Goal: Task Accomplishment & Management: Complete application form

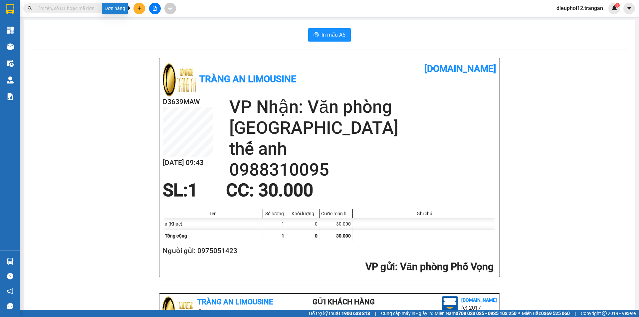
click at [137, 11] on button at bounding box center [140, 9] width 12 height 12
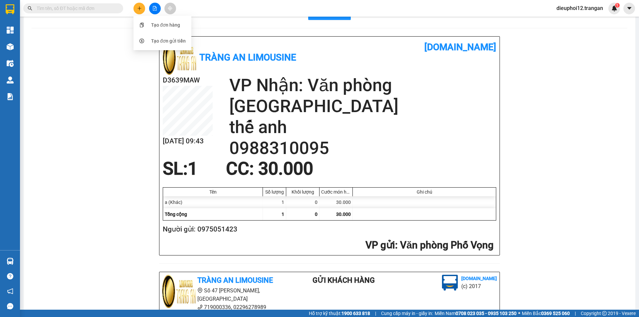
scroll to position [33, 0]
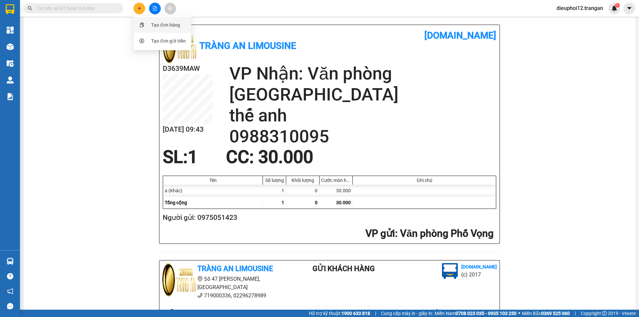
click at [147, 24] on div "Tạo đơn hàng" at bounding box center [163, 25] width 50 height 13
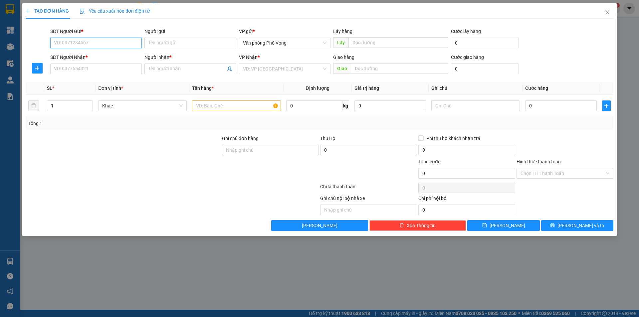
click at [109, 46] on input "SĐT Người Gửi *" at bounding box center [96, 43] width 92 height 11
type input "0913007258"
click at [93, 71] on input "SĐT Người Nhận *" at bounding box center [96, 69] width 92 height 11
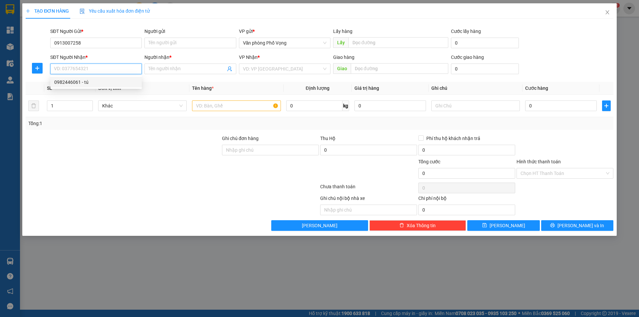
click at [82, 84] on div "0982446061 - tú" at bounding box center [96, 82] width 84 height 7
type input "0982446061"
type input "tú"
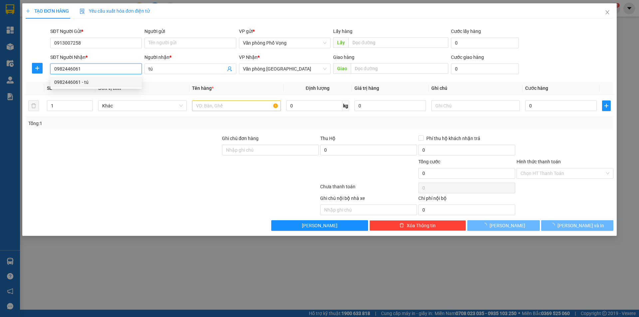
type input "100.000"
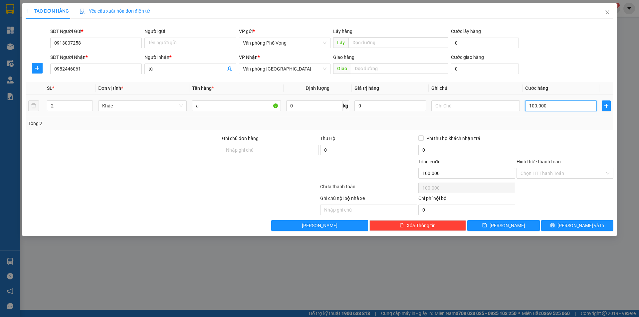
click at [549, 106] on input "100.000" at bounding box center [561, 106] width 72 height 11
click at [584, 126] on div "Tổng: 2" at bounding box center [319, 123] width 583 height 7
click at [562, 228] on button "[PERSON_NAME] và In" at bounding box center [577, 225] width 72 height 11
